Goal: Task Accomplishment & Management: Complete application form

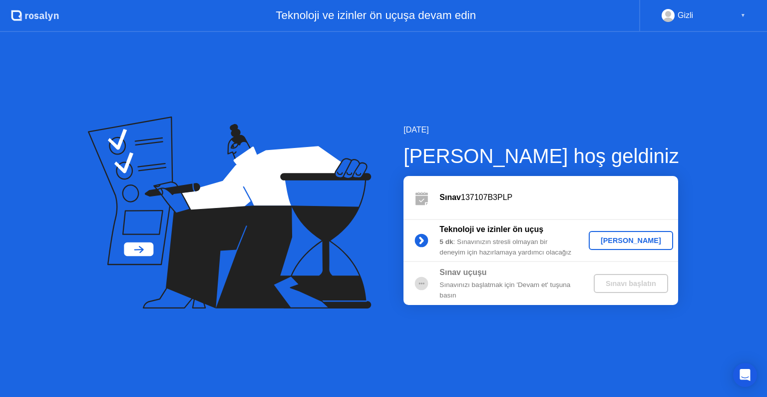
click at [611, 247] on button "[PERSON_NAME]" at bounding box center [631, 240] width 84 height 19
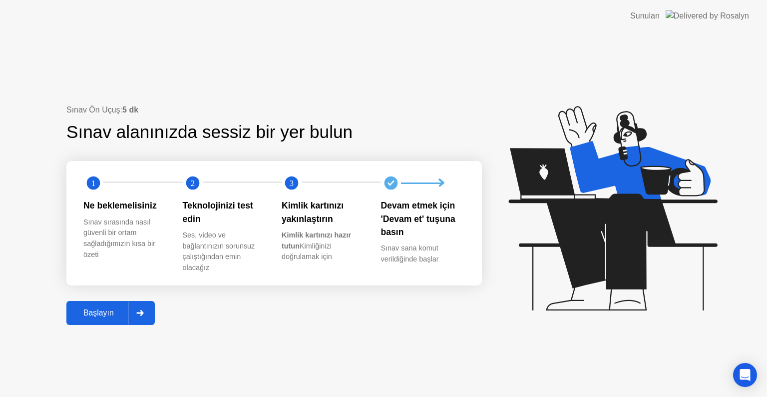
click at [108, 314] on div "Başlayın" at bounding box center [98, 312] width 58 height 9
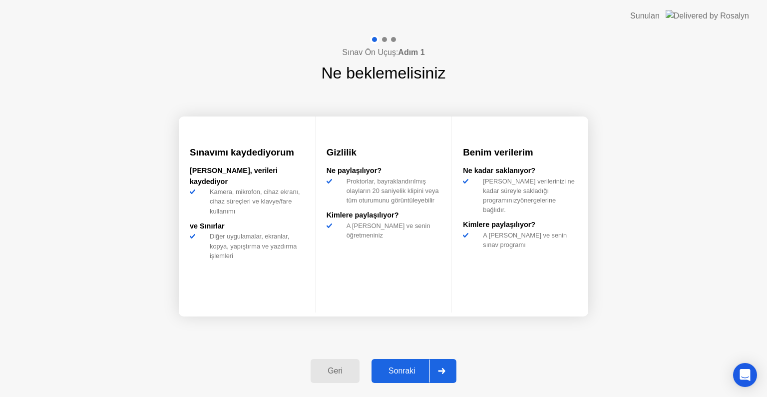
click at [406, 370] on div "Sonraki" at bounding box center [402, 370] width 55 height 9
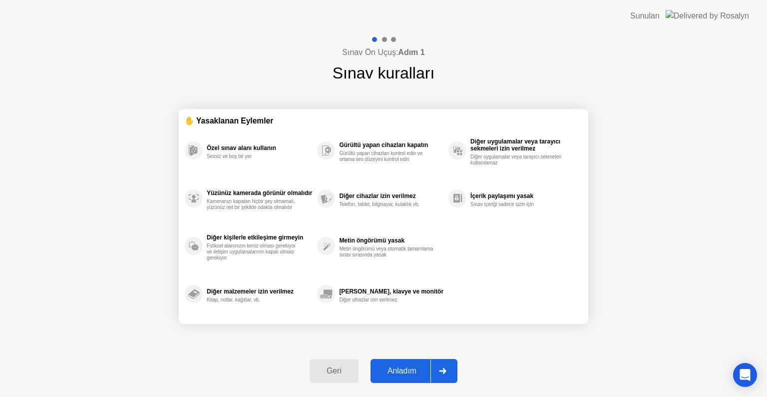
click at [406, 370] on div "Anladım" at bounding box center [402, 370] width 57 height 9
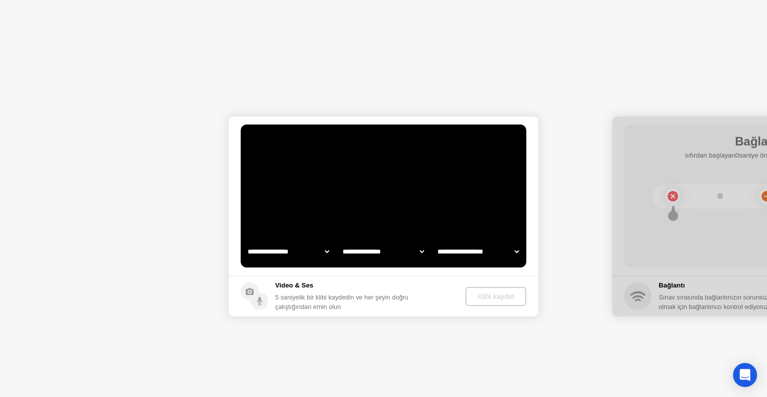
select select "**********"
select select "*******"
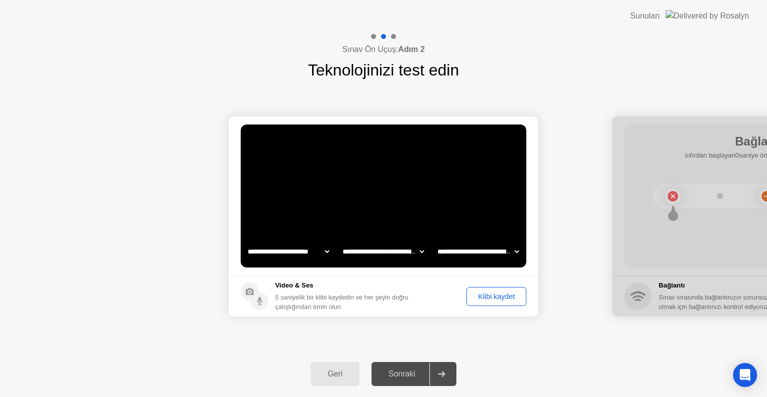
click at [487, 296] on div "Klibi kaydet" at bounding box center [496, 296] width 53 height 8
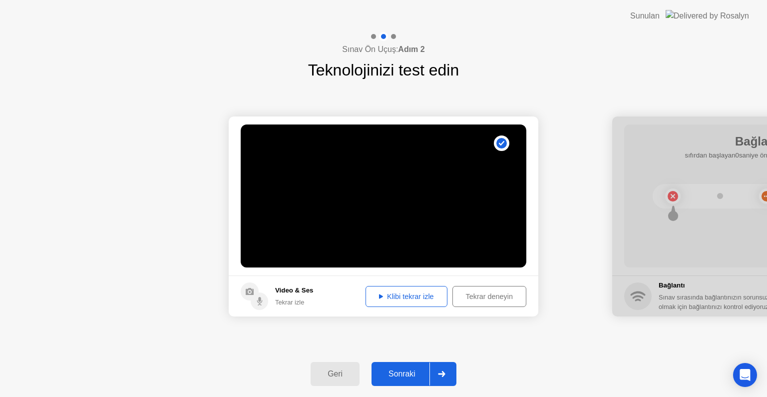
click at [425, 295] on div "Klibi tekrar izle" at bounding box center [406, 296] width 75 height 8
click at [415, 372] on div "Sonraki" at bounding box center [402, 373] width 55 height 9
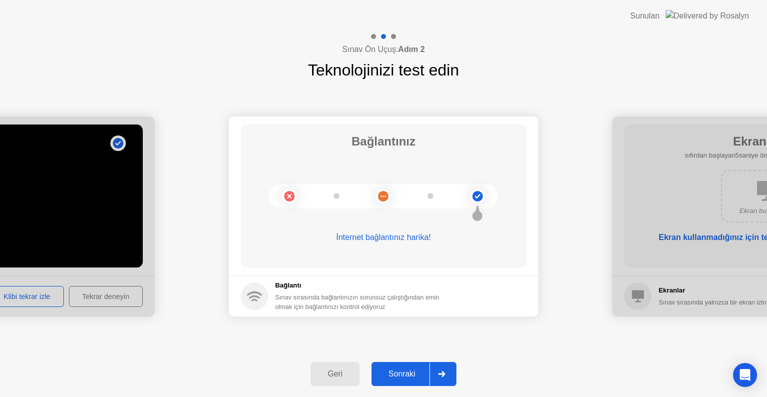
click at [415, 372] on div "Sonraki" at bounding box center [402, 373] width 55 height 9
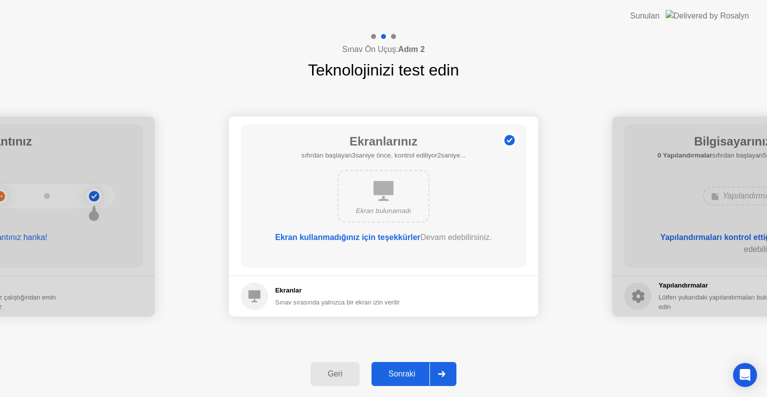
click at [415, 372] on div "Sonraki" at bounding box center [402, 373] width 55 height 9
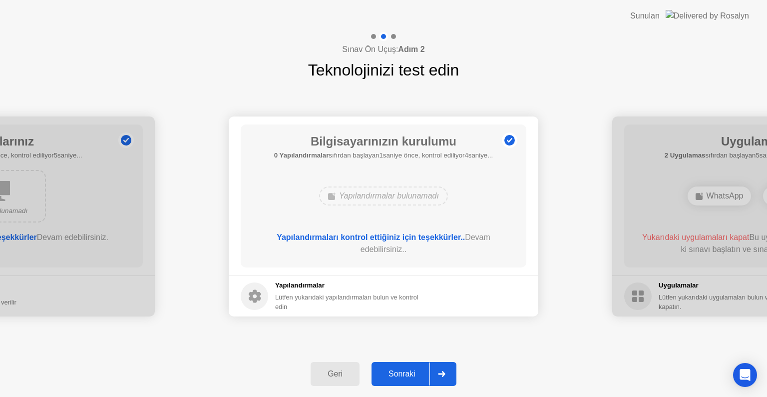
click at [410, 372] on div "Sonraki" at bounding box center [402, 373] width 55 height 9
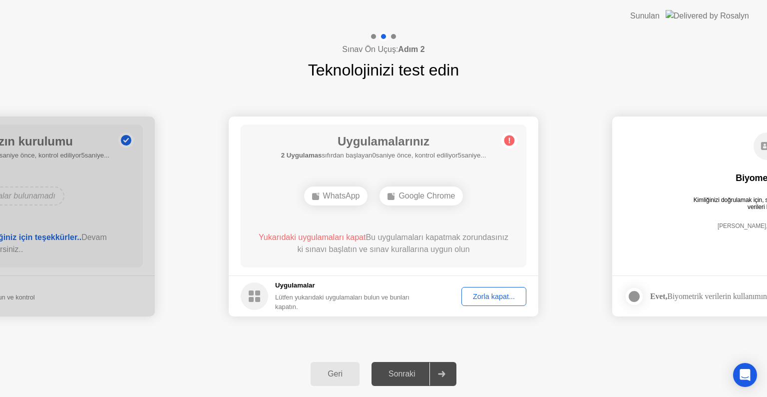
click at [489, 299] on div "Zorla kapat..." at bounding box center [494, 296] width 58 height 8
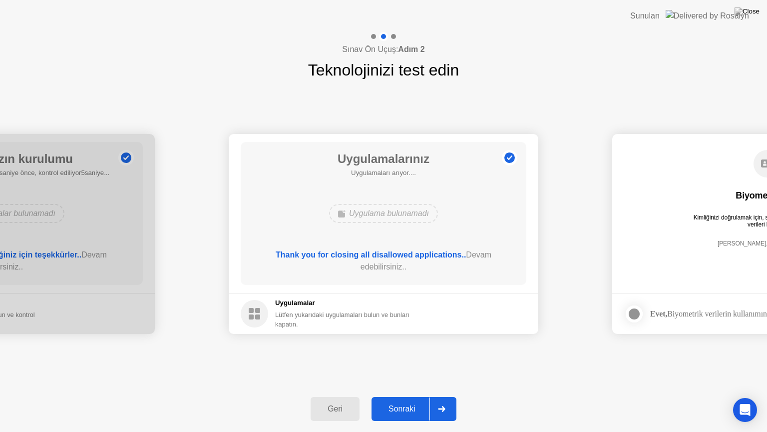
click at [401, 396] on div "Sonraki" at bounding box center [402, 408] width 55 height 9
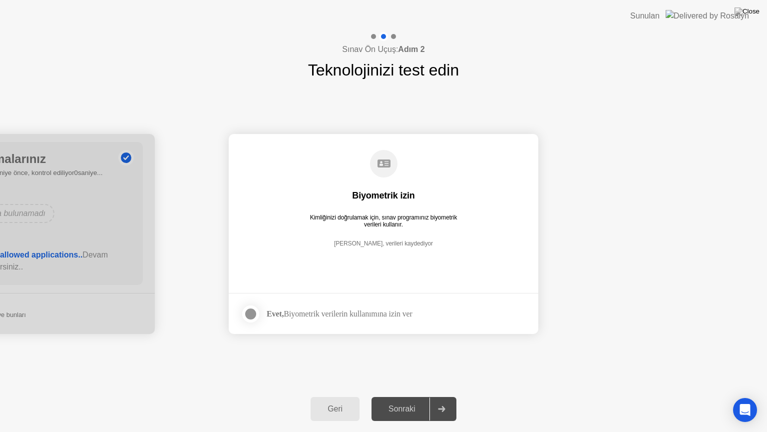
click at [250, 312] on div at bounding box center [251, 314] width 12 height 12
click at [398, 396] on div "Sonraki" at bounding box center [402, 408] width 55 height 9
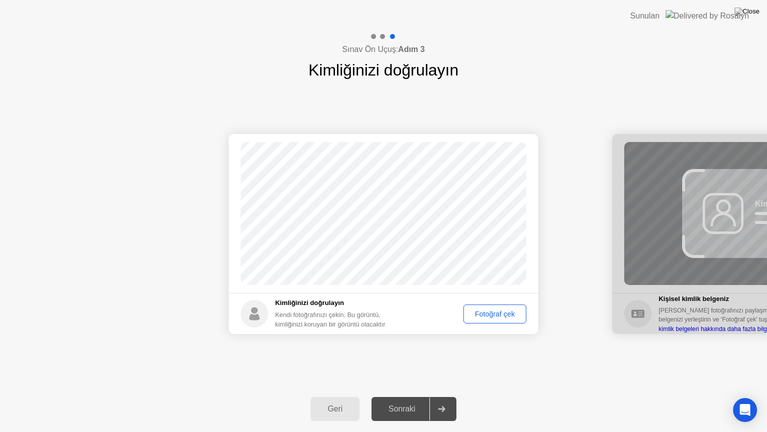
click at [495, 311] on div "Fotoğraf çek" at bounding box center [495, 314] width 56 height 8
click at [409, 396] on div "Sonraki" at bounding box center [402, 408] width 55 height 9
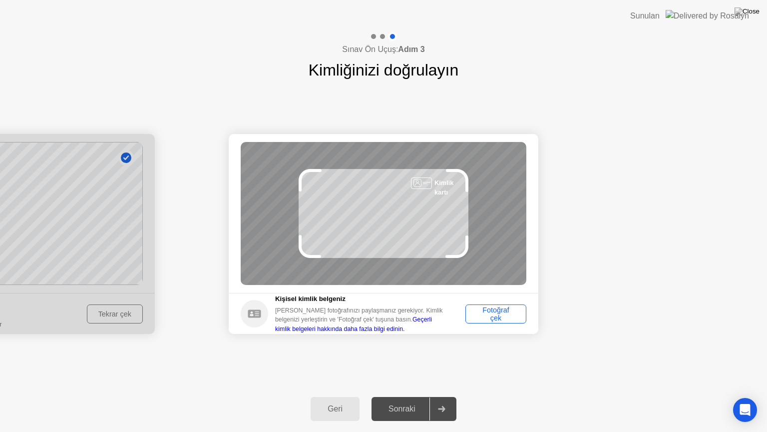
drag, startPoint x: 410, startPoint y: 213, endPoint x: 416, endPoint y: 221, distance: 10.4
click at [416, 221] on div "Kimlik kartı" at bounding box center [384, 213] width 286 height 143
click at [495, 312] on div "Fotoğraf çek" at bounding box center [496, 314] width 54 height 16
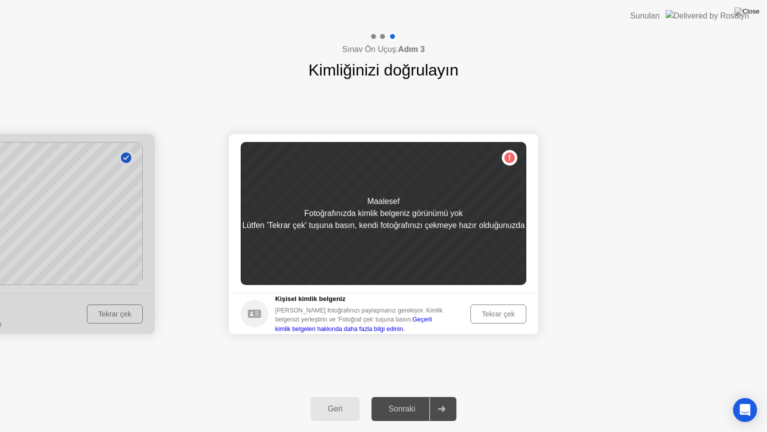
click at [495, 312] on div "Tekrar çek" at bounding box center [498, 314] width 49 height 8
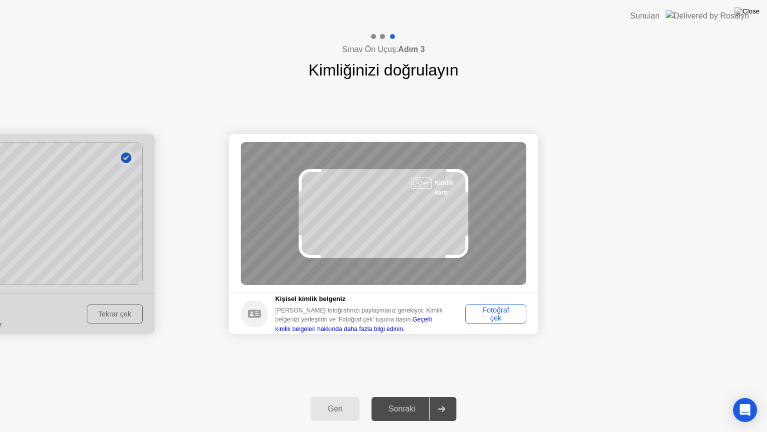
click at [502, 318] on div "Fotoğraf çek" at bounding box center [496, 314] width 54 height 16
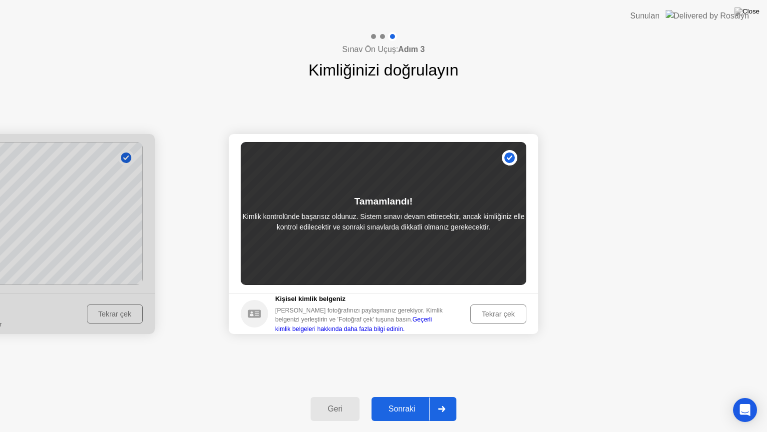
click at [415, 396] on div "Sonraki" at bounding box center [402, 408] width 55 height 9
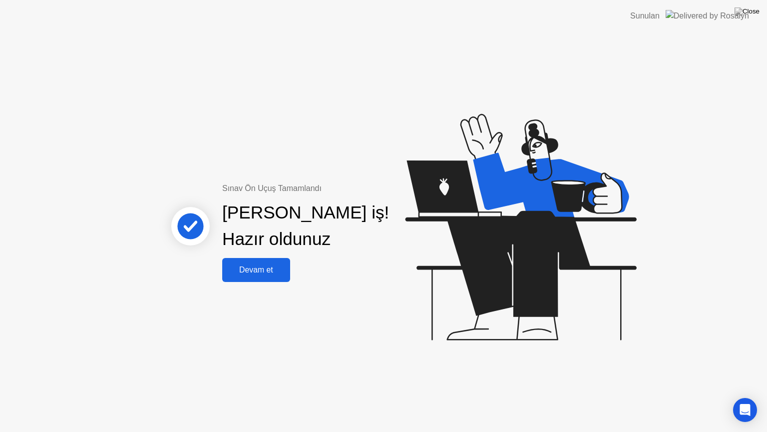
click at [270, 270] on div "Devam et" at bounding box center [256, 269] width 62 height 9
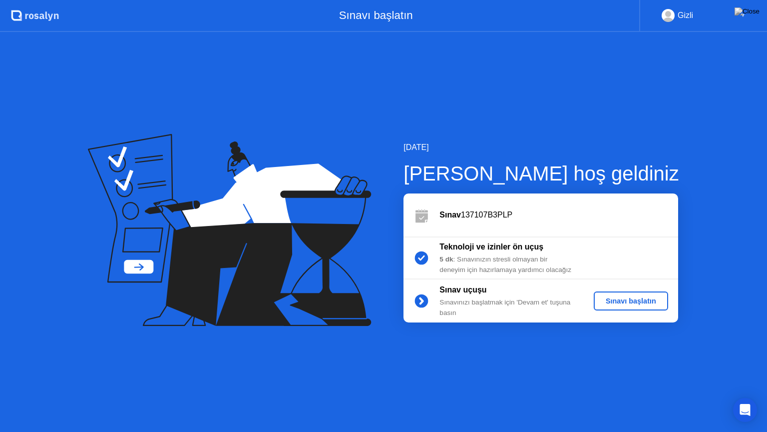
click at [634, 298] on div "Sınavı başlatın" at bounding box center [631, 301] width 66 height 8
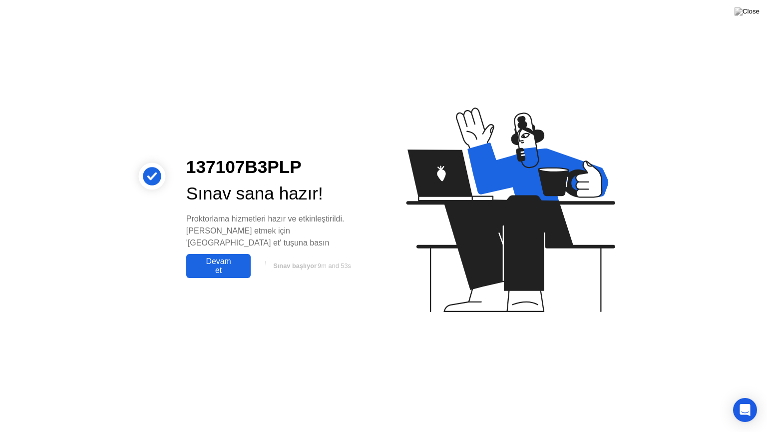
click at [224, 258] on div "Devam et" at bounding box center [218, 266] width 58 height 18
